Goal: Transaction & Acquisition: Purchase product/service

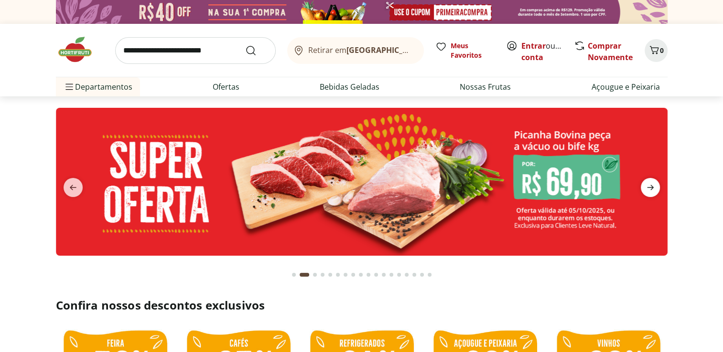
click at [651, 181] on span "next" at bounding box center [649, 187] width 19 height 19
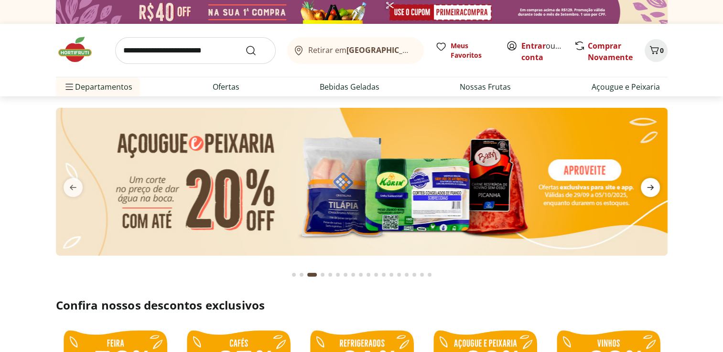
click at [647, 185] on icon "next" at bounding box center [649, 187] width 11 height 11
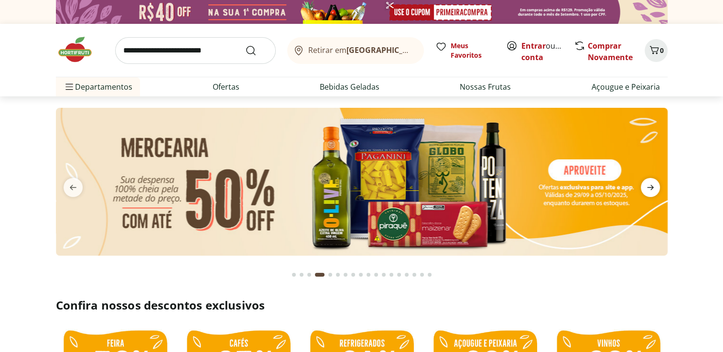
click at [646, 185] on icon "next" at bounding box center [649, 187] width 11 height 11
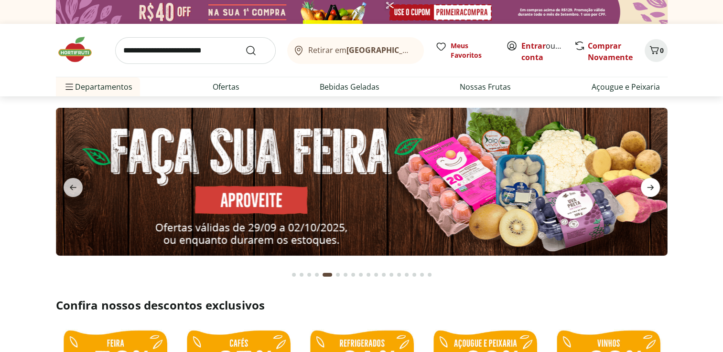
click at [646, 185] on icon "next" at bounding box center [649, 187] width 11 height 11
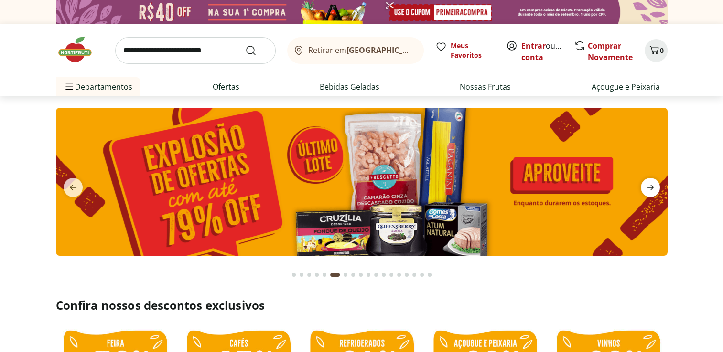
click at [646, 185] on icon "next" at bounding box center [649, 187] width 11 height 11
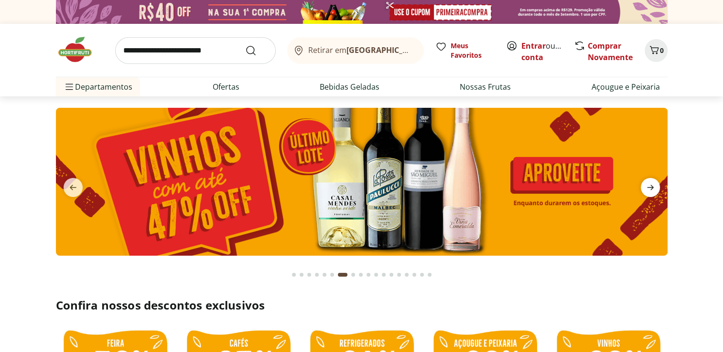
click at [646, 185] on icon "next" at bounding box center [649, 187] width 11 height 11
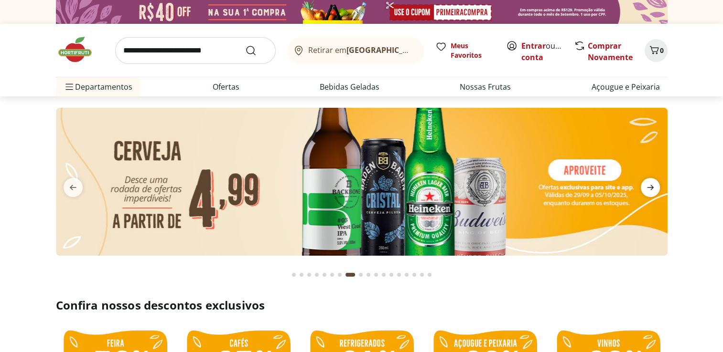
click at [646, 185] on icon "next" at bounding box center [649, 187] width 11 height 11
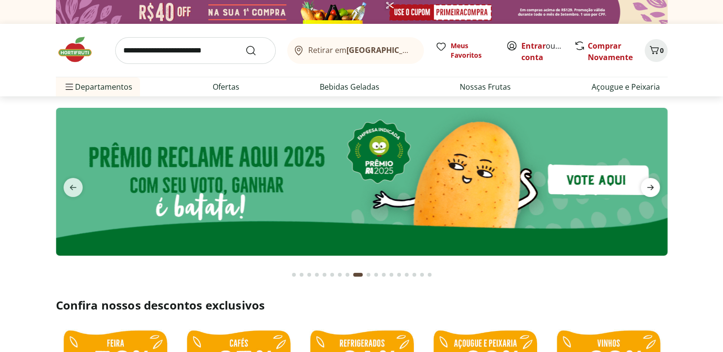
click at [646, 185] on icon "next" at bounding box center [649, 187] width 11 height 11
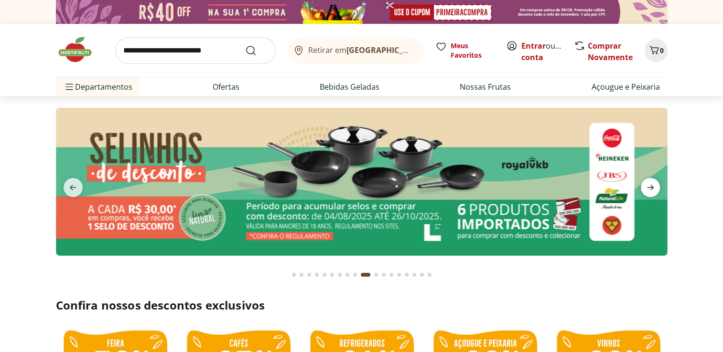
click at [646, 185] on icon "next" at bounding box center [649, 187] width 11 height 11
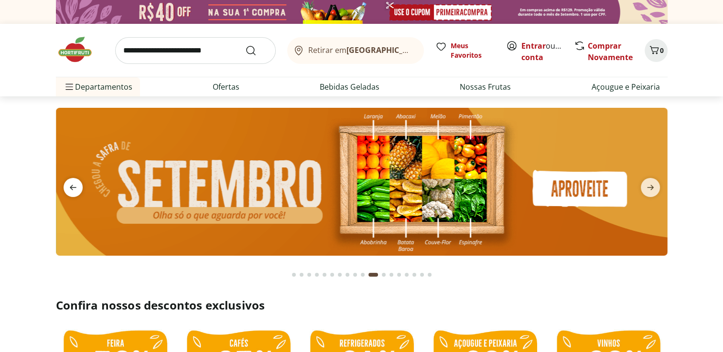
click at [68, 188] on icon "previous" at bounding box center [72, 187] width 11 height 11
click at [648, 187] on icon "next" at bounding box center [650, 187] width 7 height 5
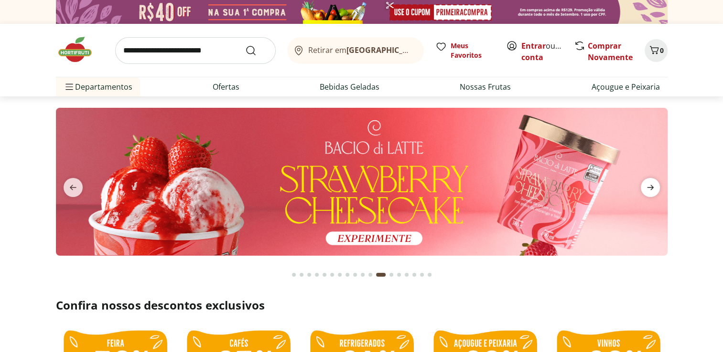
click at [648, 185] on icon "next" at bounding box center [649, 187] width 11 height 11
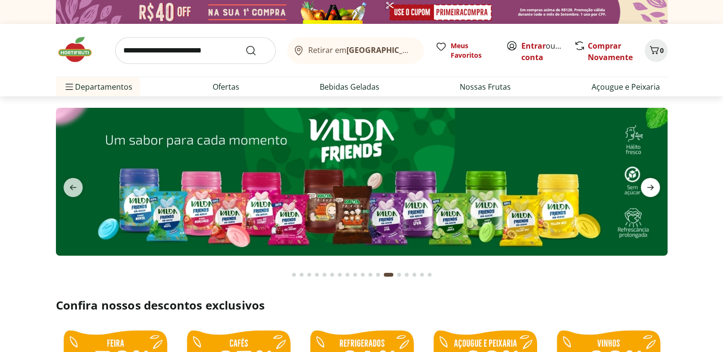
click at [648, 185] on icon "next" at bounding box center [649, 187] width 11 height 11
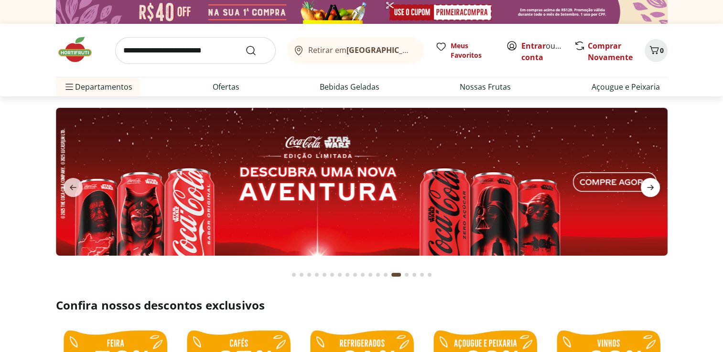
click at [648, 185] on icon "next" at bounding box center [649, 187] width 11 height 11
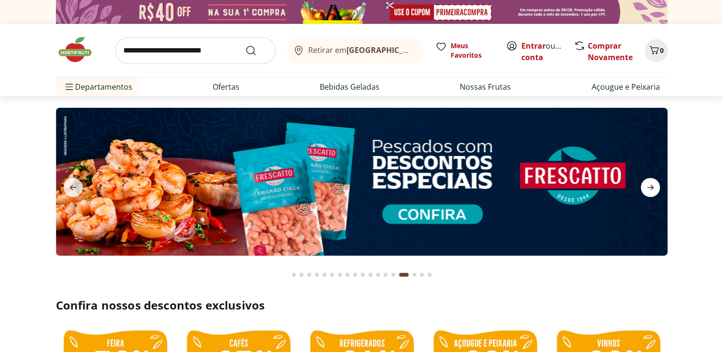
click at [648, 185] on icon "next" at bounding box center [649, 187] width 11 height 11
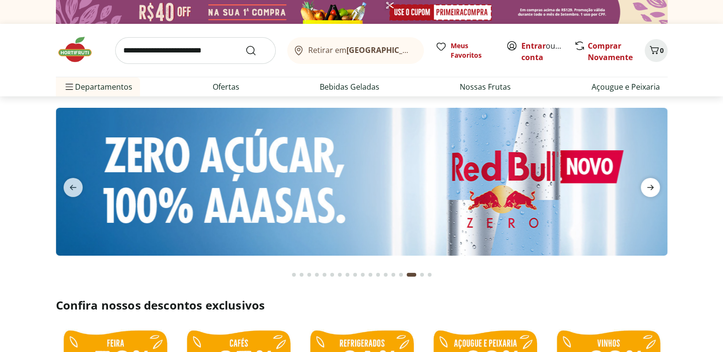
click at [649, 185] on icon "next" at bounding box center [649, 187] width 11 height 11
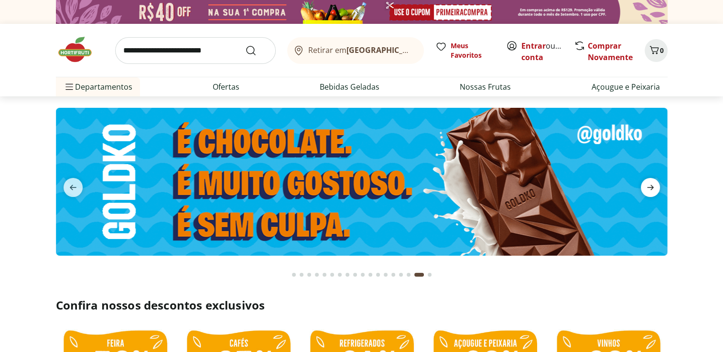
click at [649, 185] on icon "next" at bounding box center [649, 187] width 11 height 11
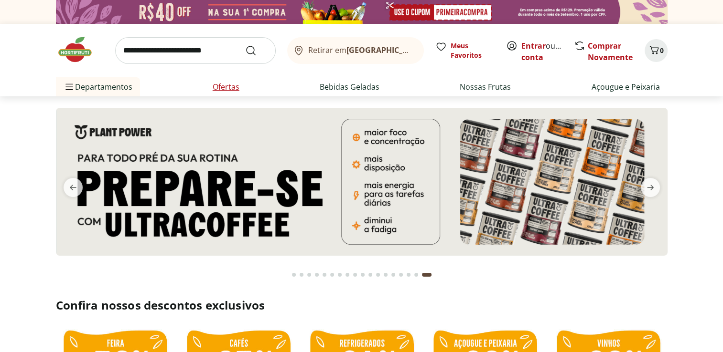
click at [229, 87] on link "Ofertas" at bounding box center [226, 86] width 27 height 11
select select "**********"
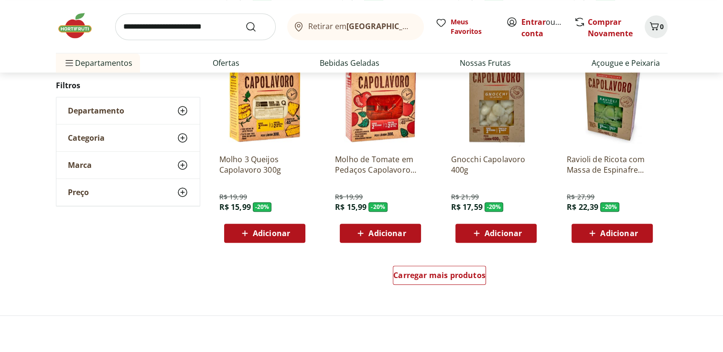
scroll to position [669, 0]
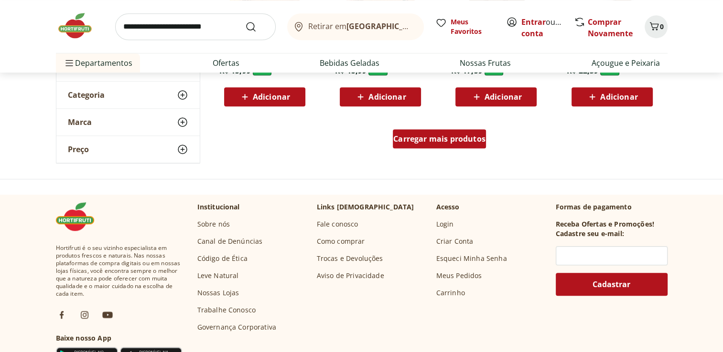
click at [424, 138] on span "Carregar mais produtos" at bounding box center [439, 139] width 92 height 8
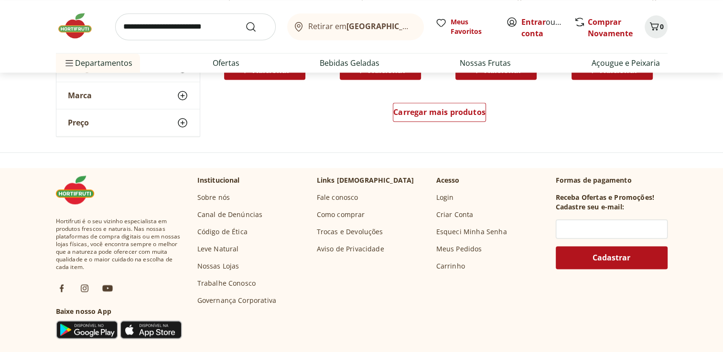
scroll to position [1337, 0]
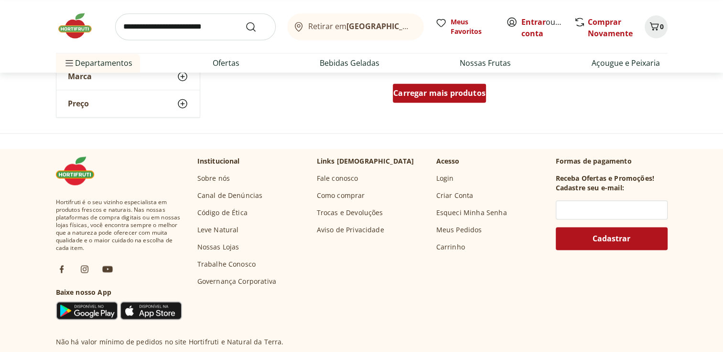
click at [436, 95] on span "Carregar mais produtos" at bounding box center [439, 93] width 92 height 8
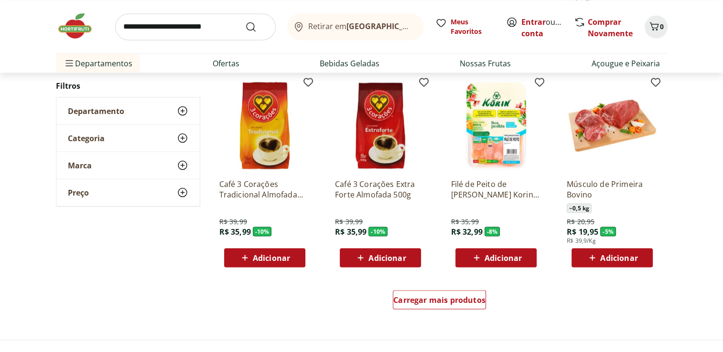
scroll to position [1767, 0]
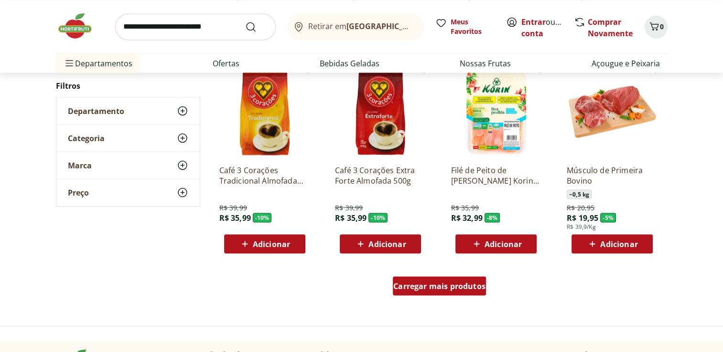
click at [430, 284] on span "Carregar mais produtos" at bounding box center [439, 286] width 92 height 8
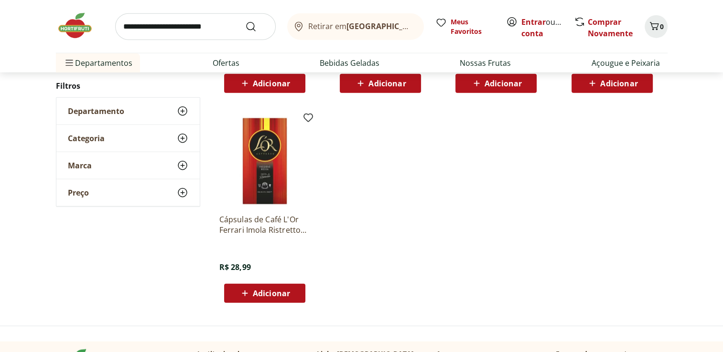
scroll to position [2436, 0]
